Goal: Navigation & Orientation: Find specific page/section

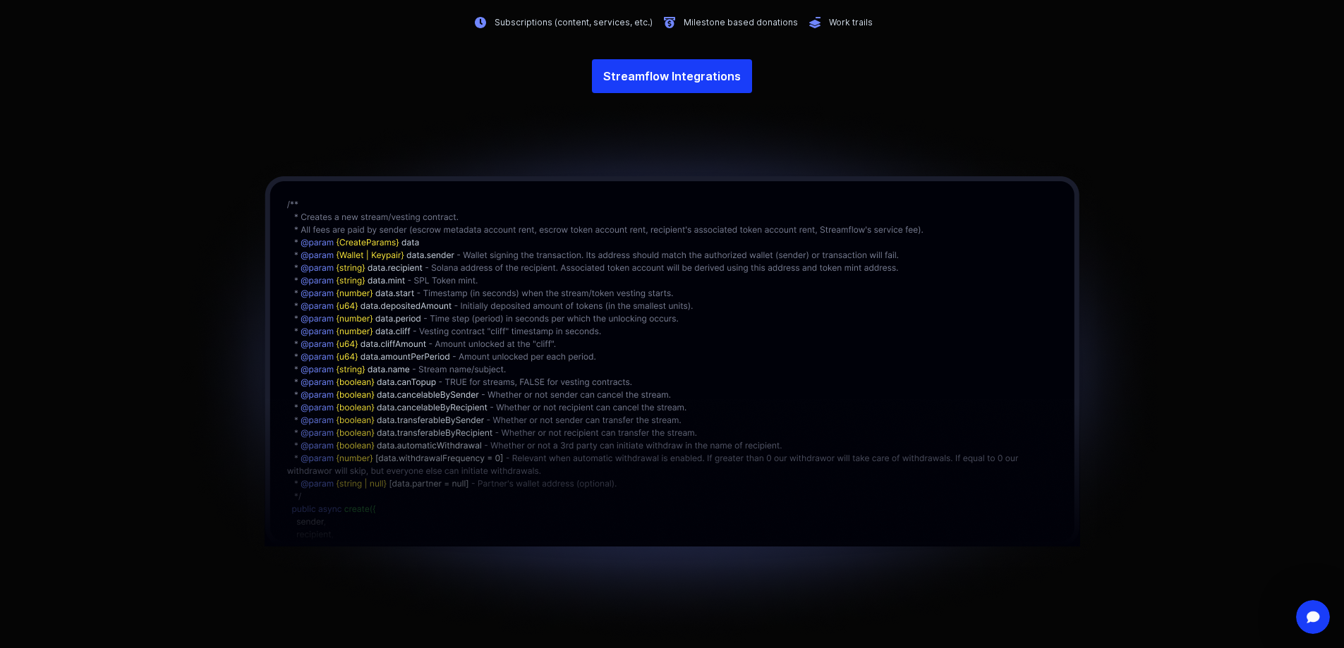
scroll to position [3386, 0]
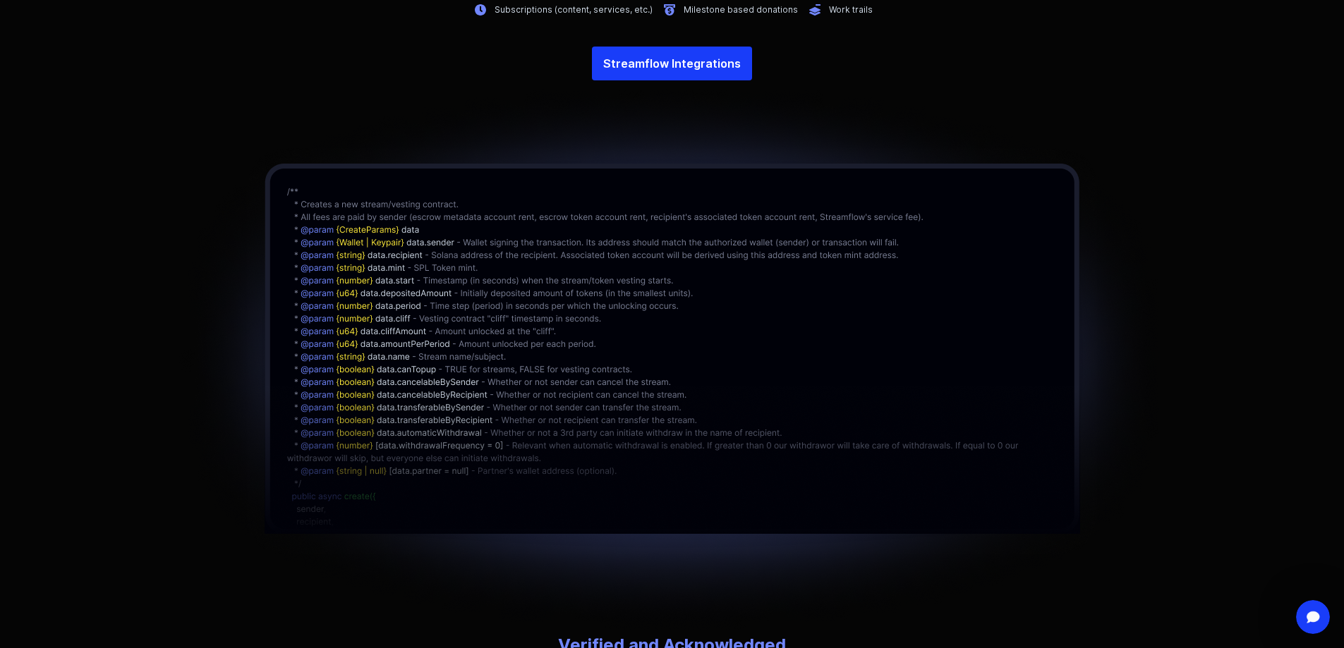
click at [486, 365] on img at bounding box center [672, 357] width 1003 height 554
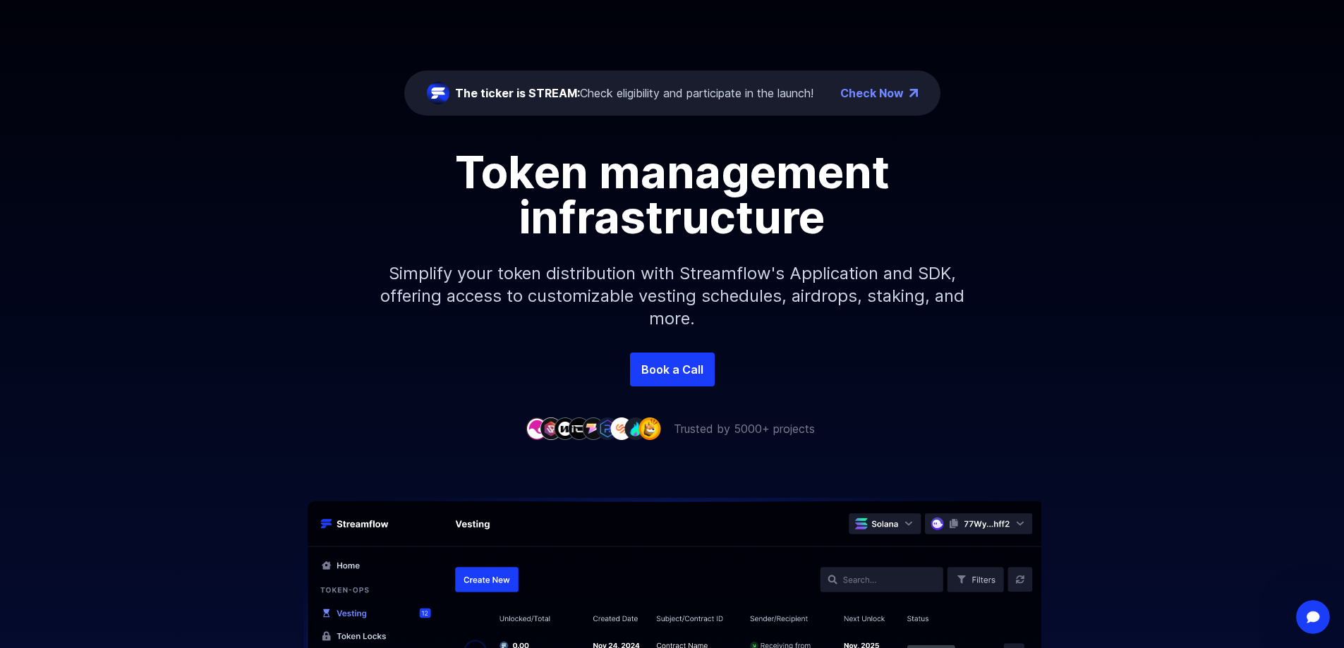
scroll to position [0, 0]
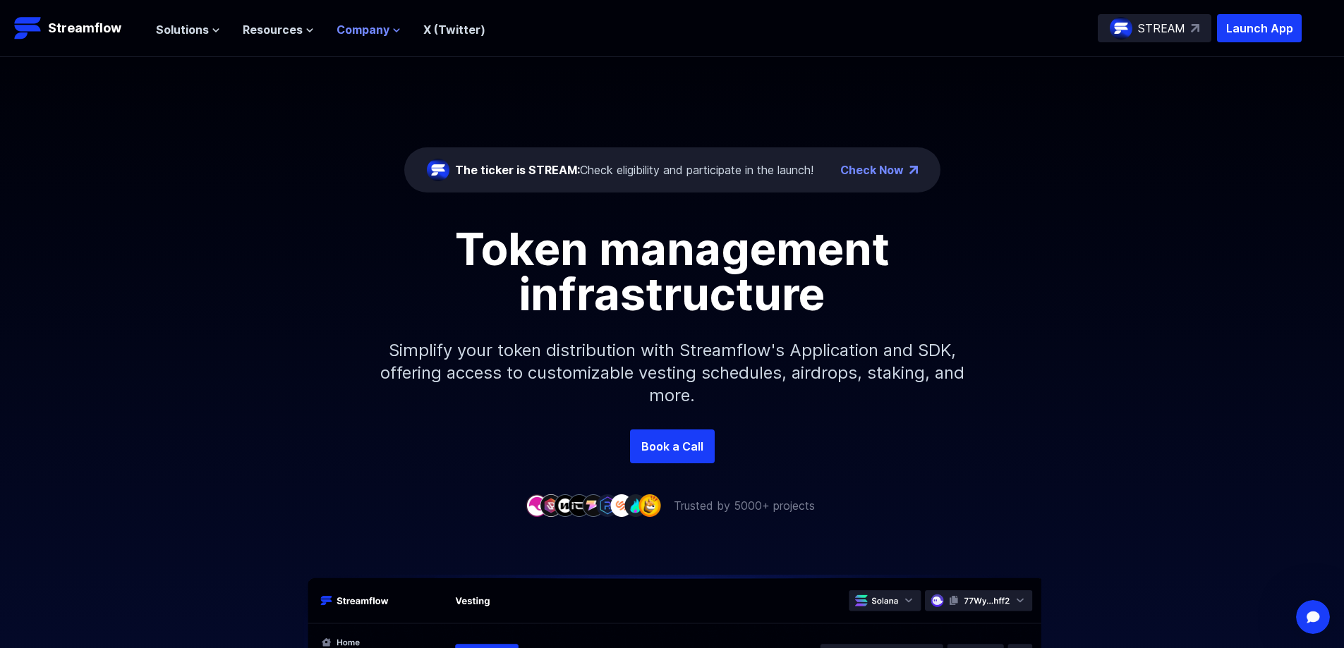
click at [381, 34] on span "Company" at bounding box center [363, 29] width 53 height 17
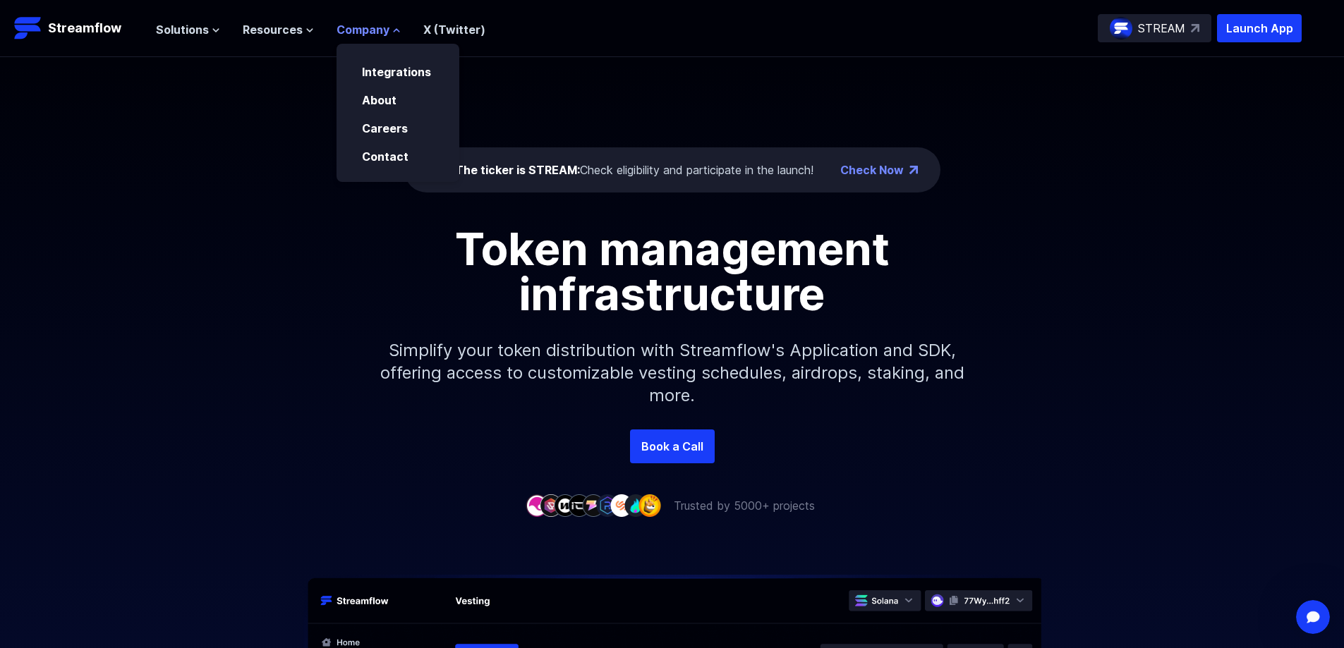
click at [382, 32] on span "Company" at bounding box center [363, 29] width 53 height 17
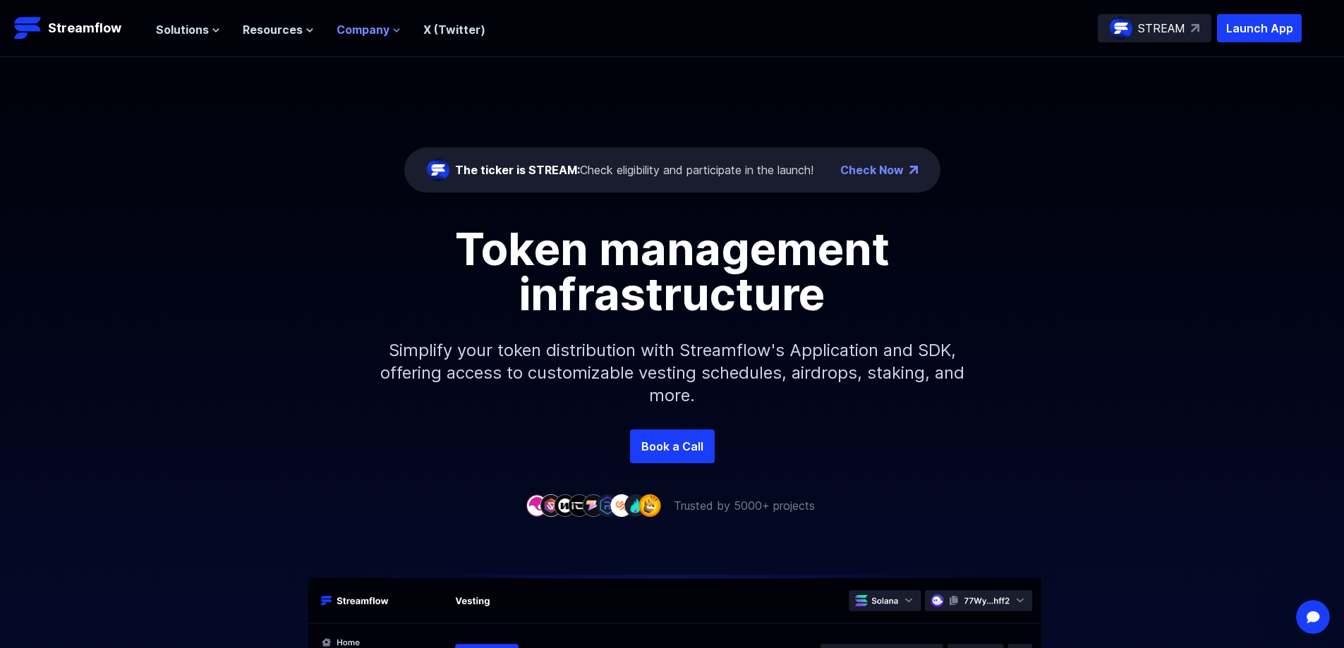
click at [367, 25] on span "Company" at bounding box center [363, 29] width 53 height 17
